Goal: Check status: Check status

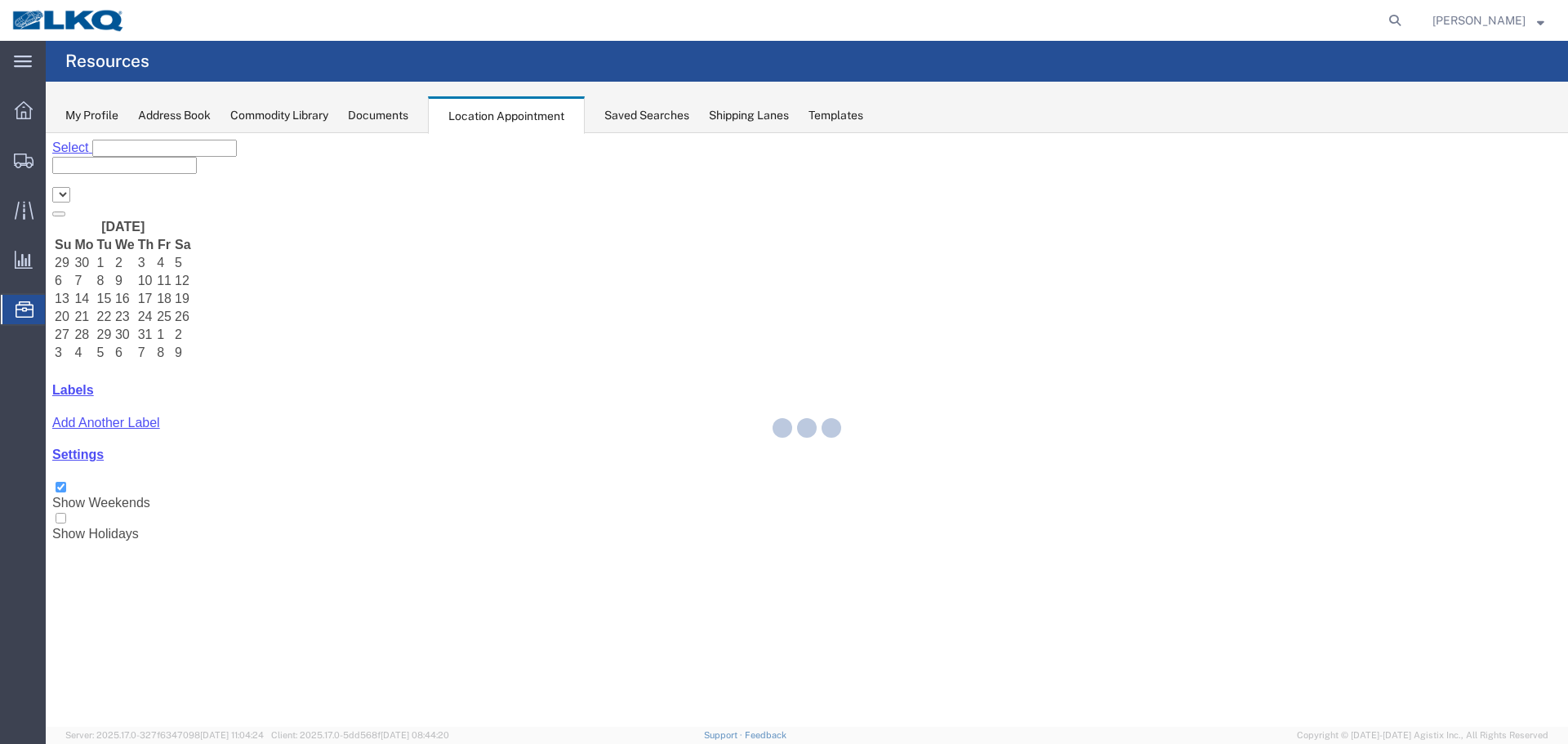
select select "28018"
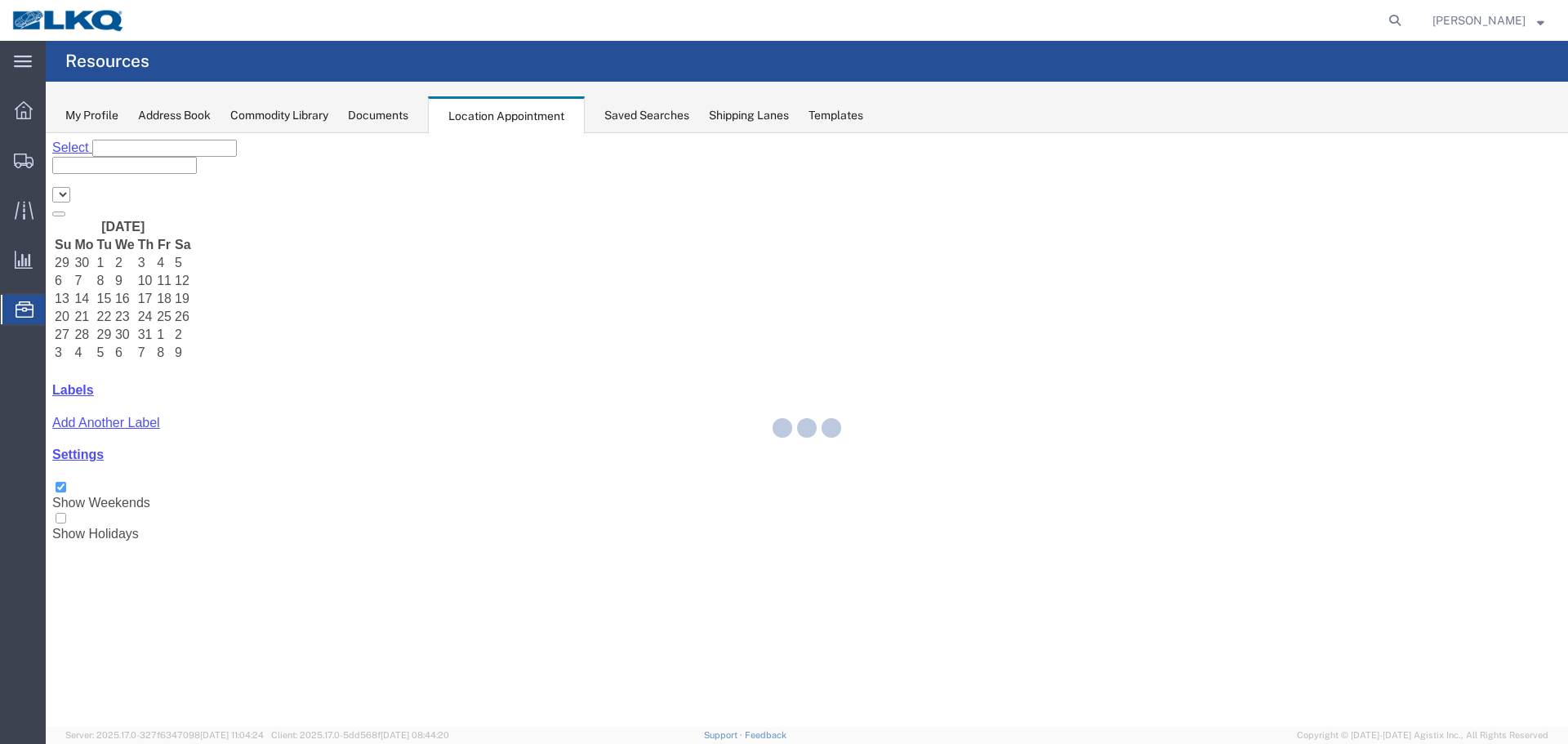
select select "28018"
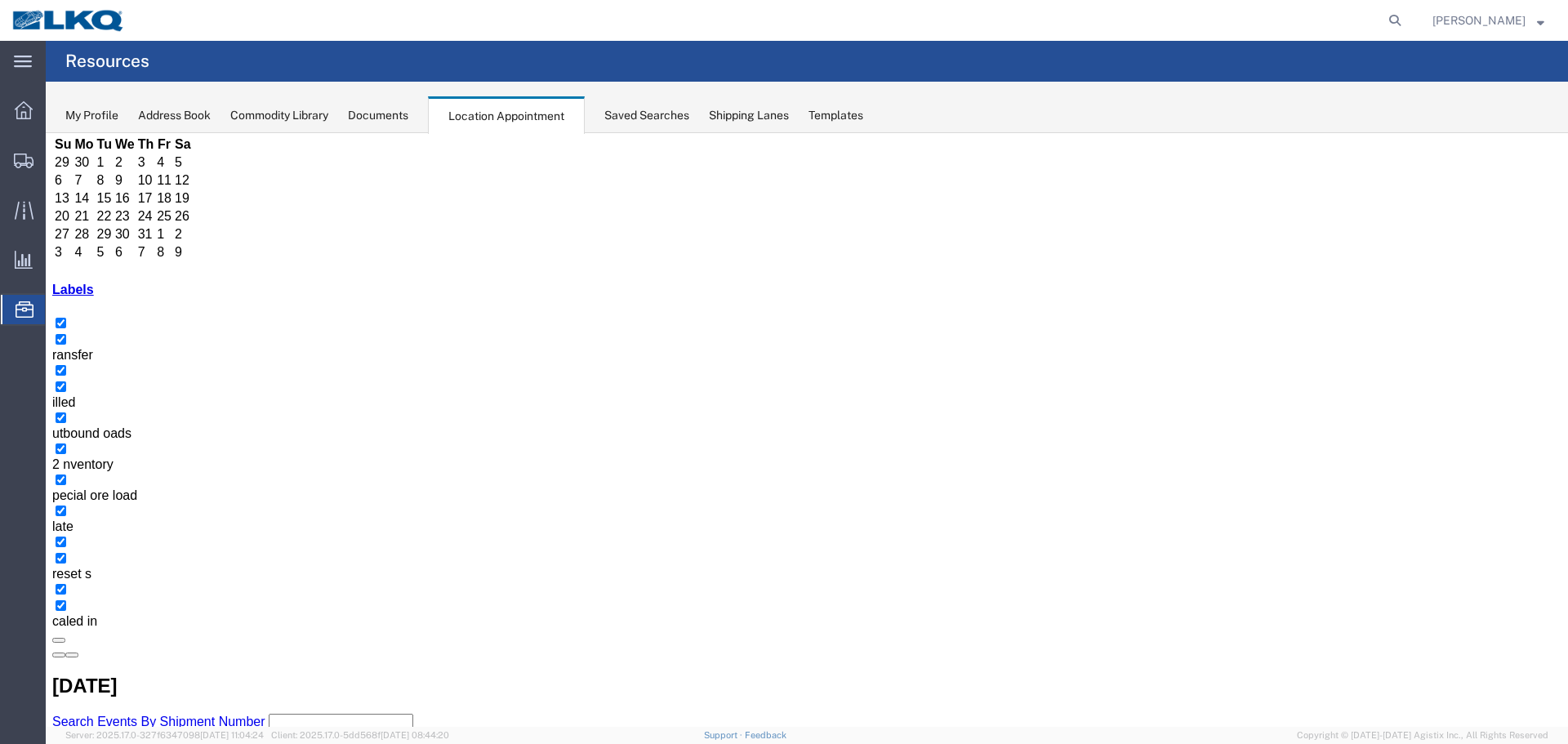
scroll to position [104, 0]
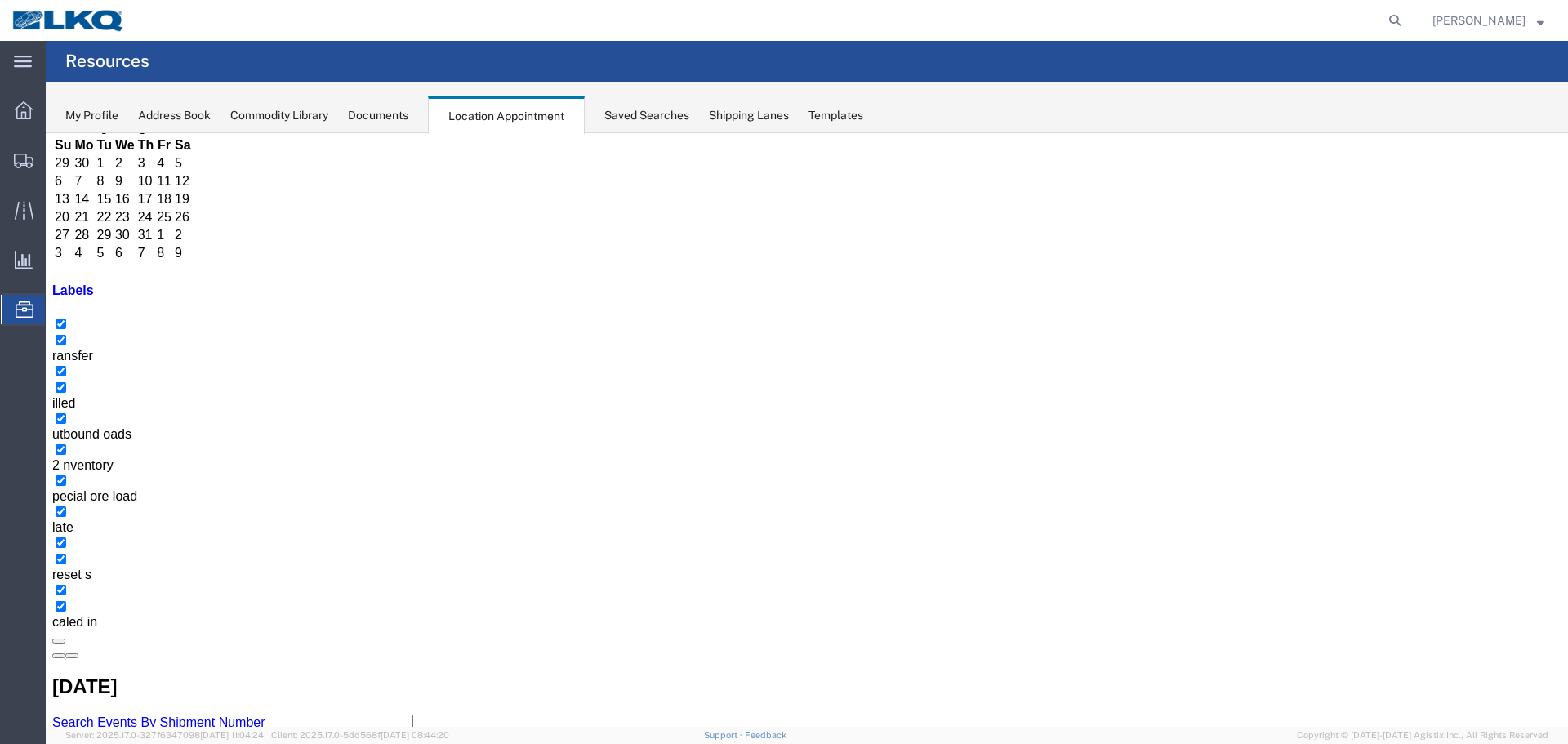
scroll to position [104, 0]
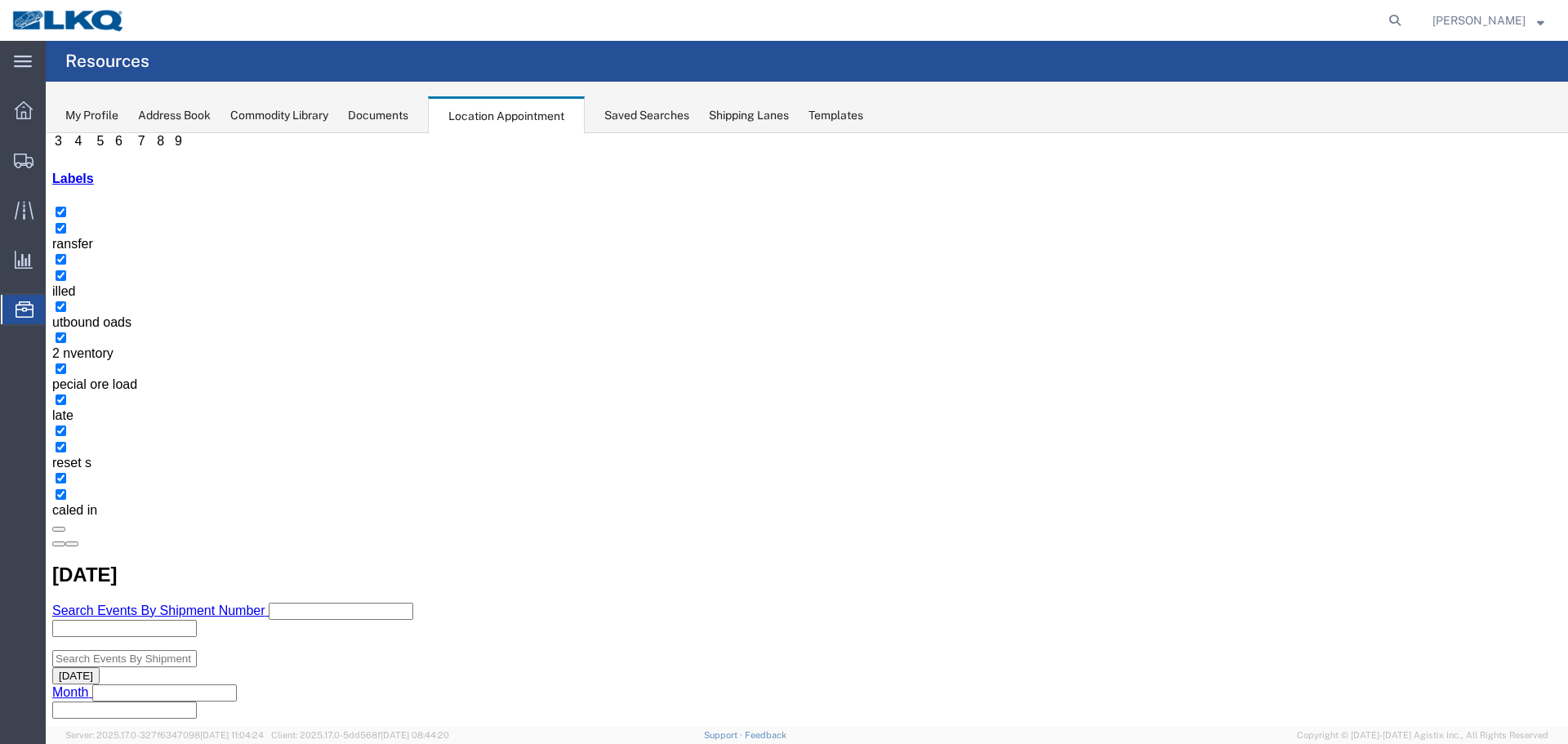
scroll to position [215, 0]
drag, startPoint x: 709, startPoint y: 621, endPoint x: 733, endPoint y: 591, distance: 38.4
